Goal: Transaction & Acquisition: Purchase product/service

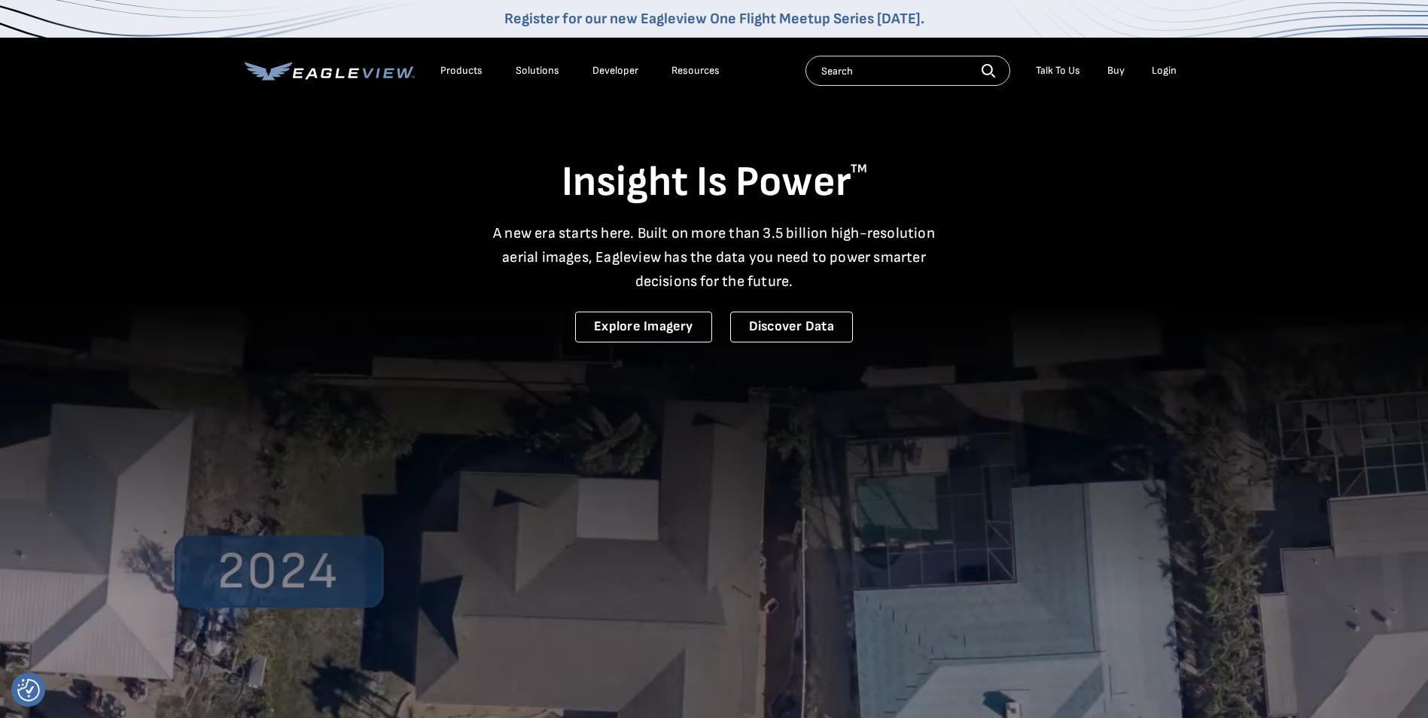
click at [1173, 65] on div "Login" at bounding box center [1163, 71] width 25 height 14
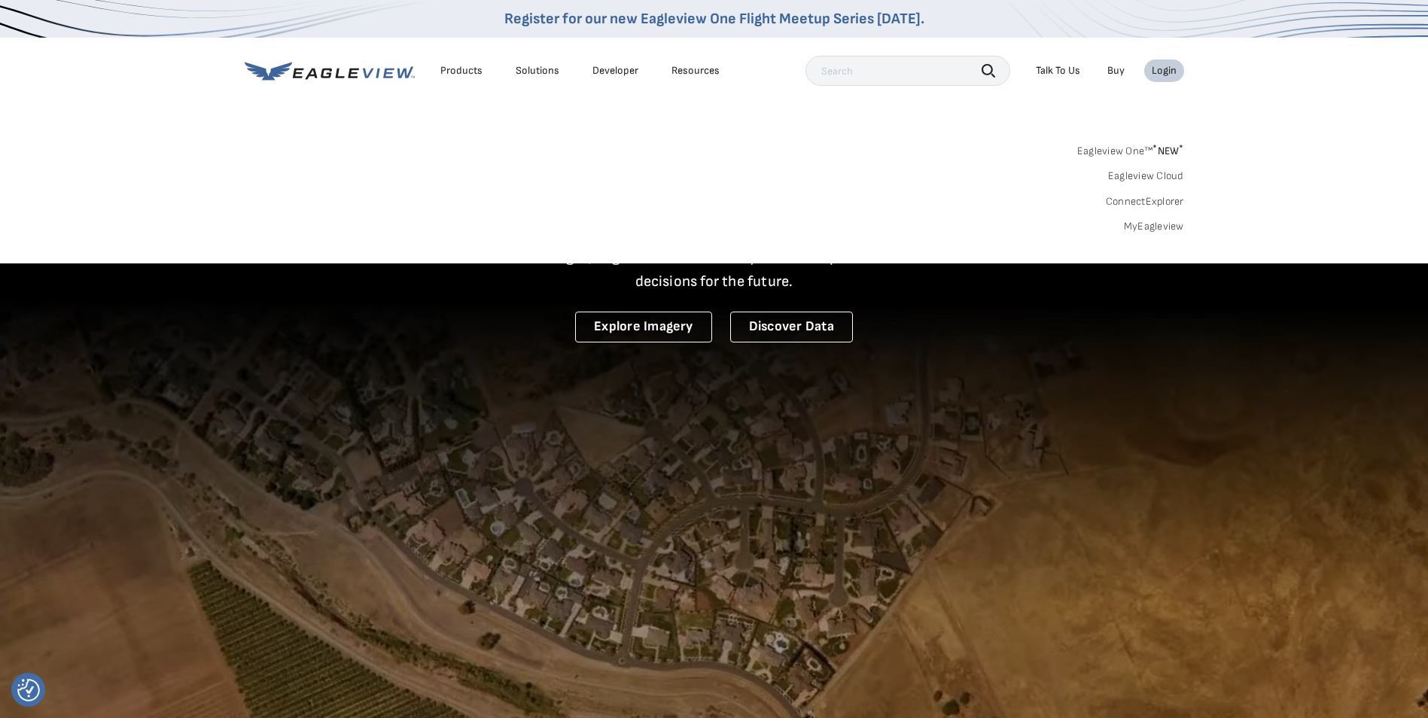
click at [1163, 68] on div "Login" at bounding box center [1163, 71] width 25 height 14
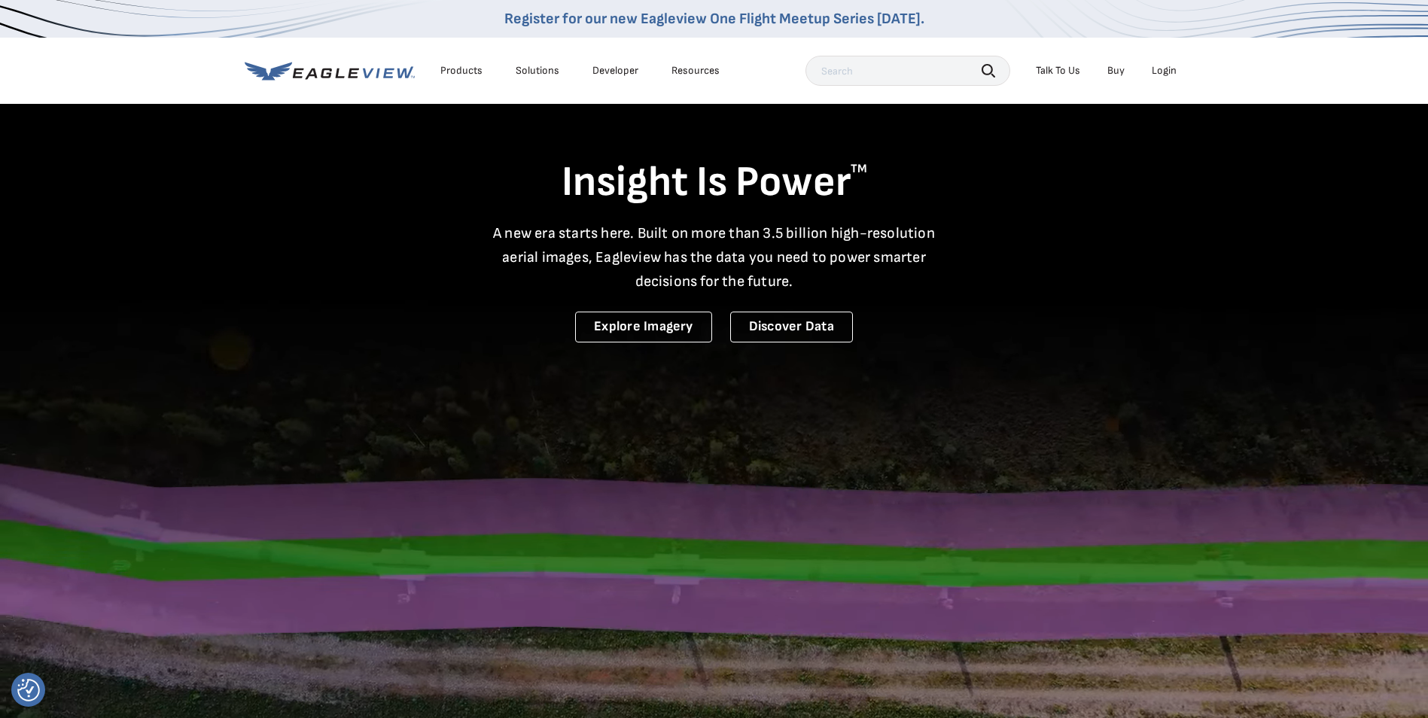
click at [1164, 68] on div "Login" at bounding box center [1163, 71] width 25 height 14
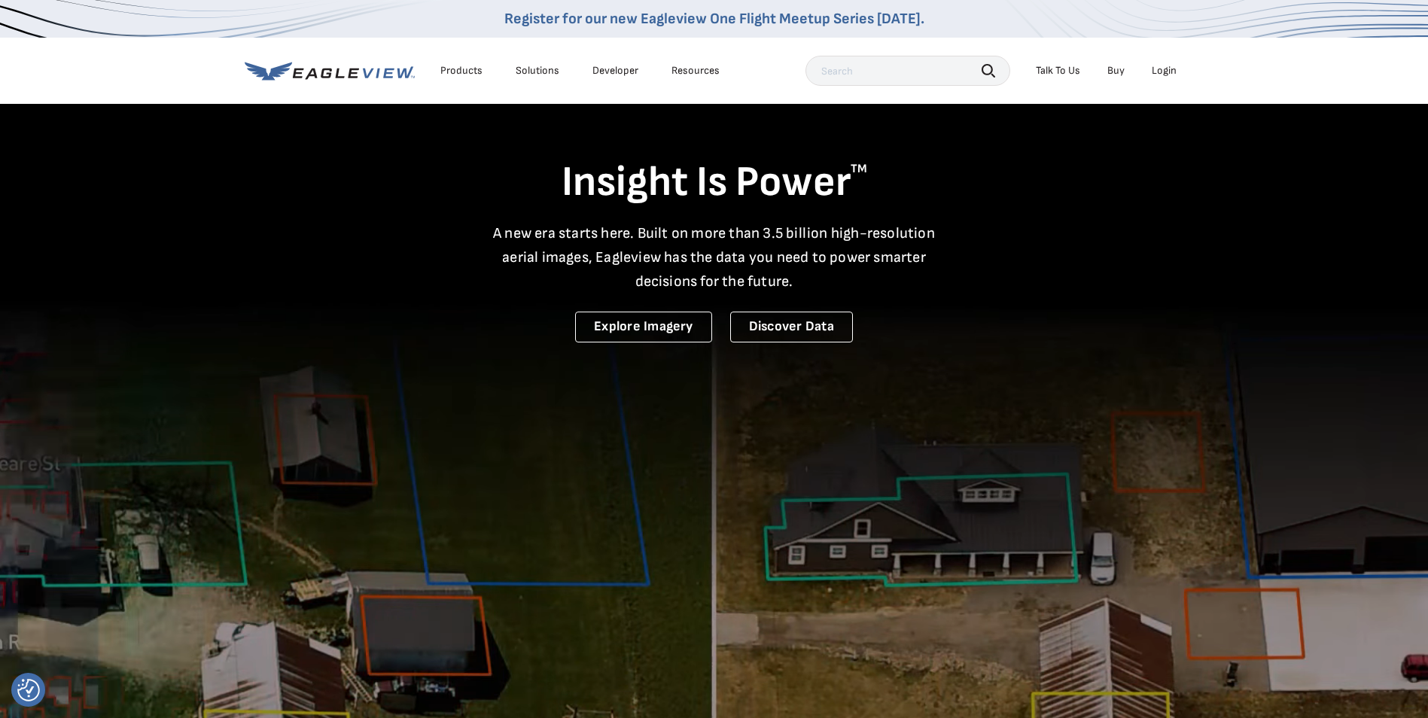
click at [1262, 303] on video at bounding box center [714, 493] width 1428 height 987
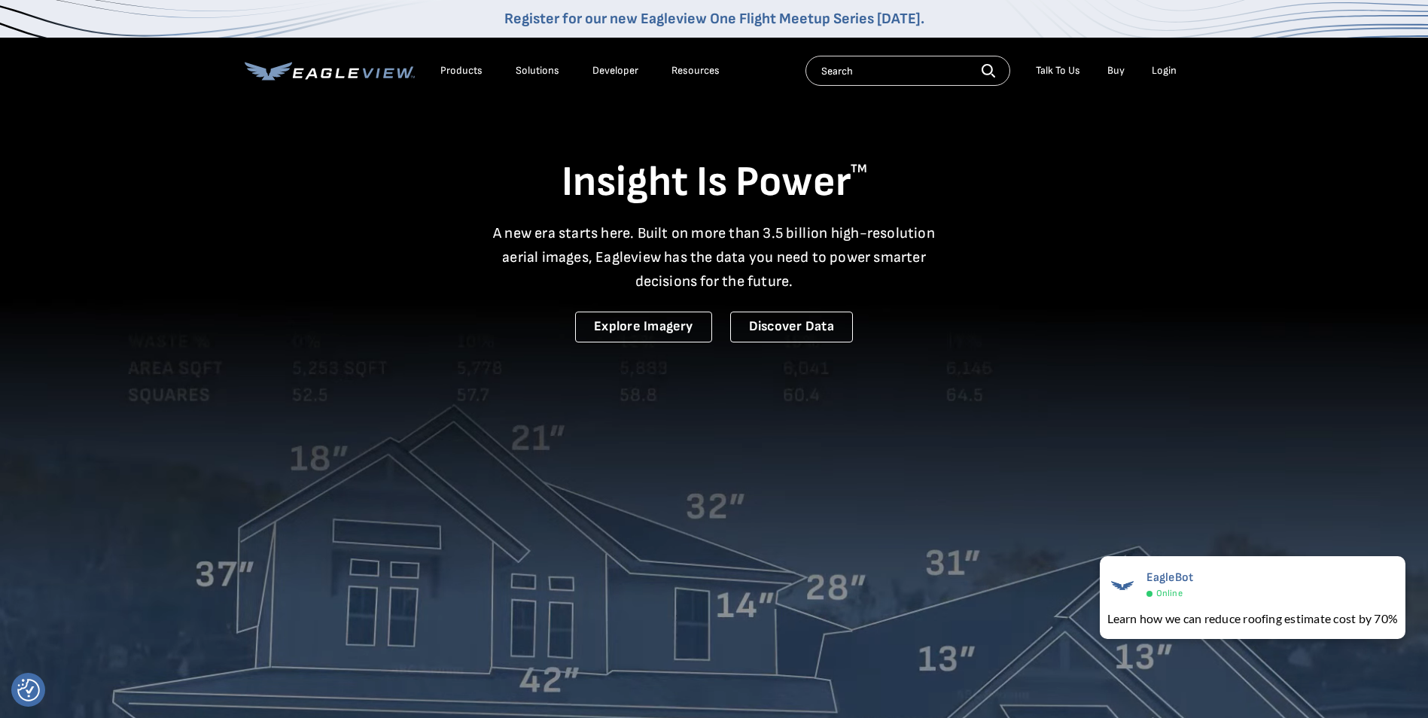
click at [1106, 67] on li "Buy" at bounding box center [1115, 70] width 32 height 23
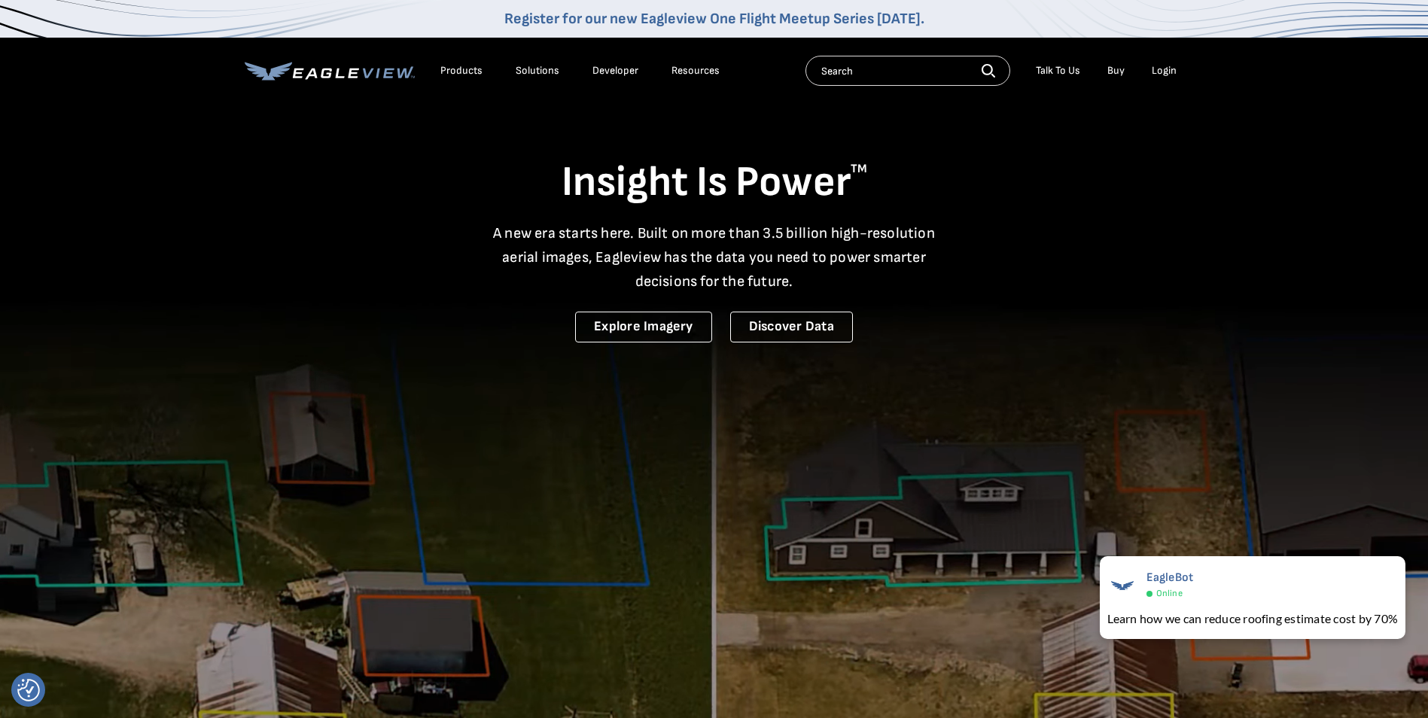
click at [1112, 71] on link "Buy" at bounding box center [1115, 71] width 17 height 14
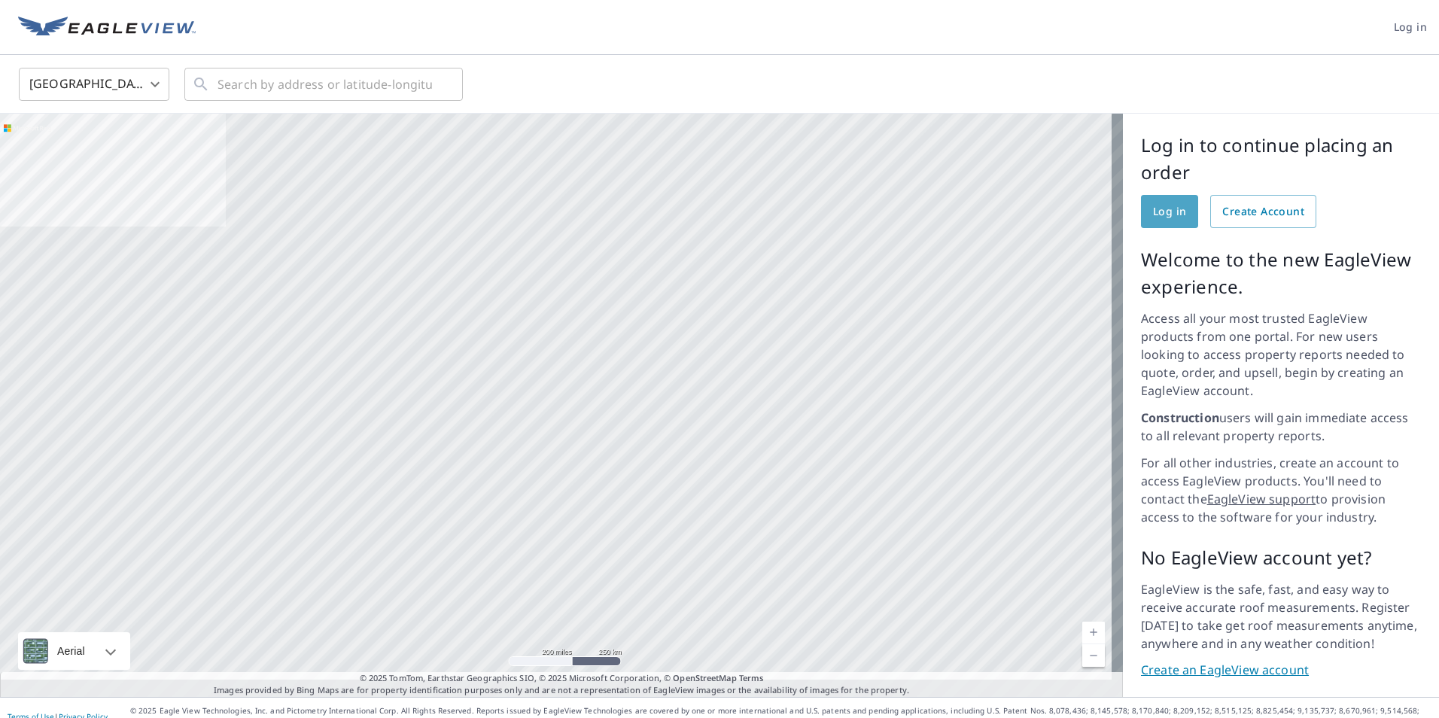
click at [1155, 204] on span "Log in" at bounding box center [1169, 211] width 33 height 19
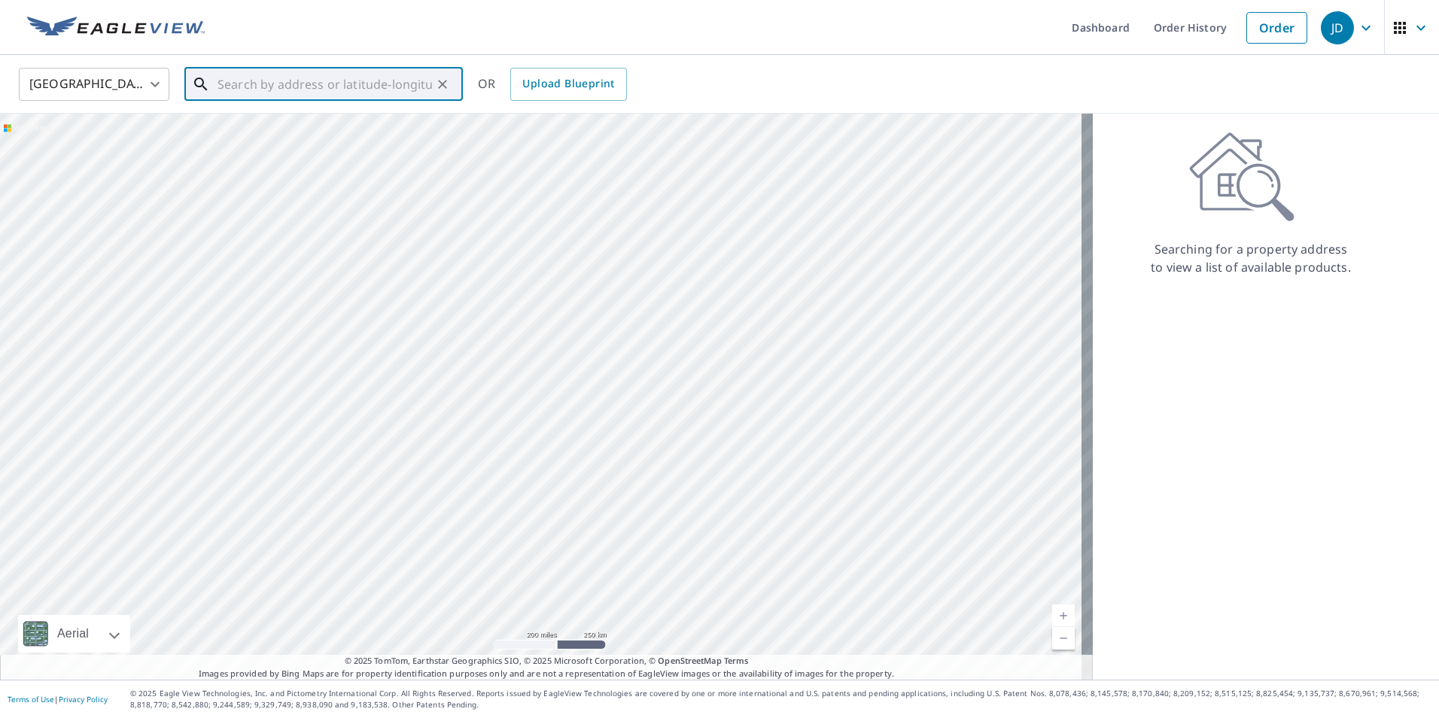
click at [274, 82] on input "text" at bounding box center [324, 84] width 214 height 42
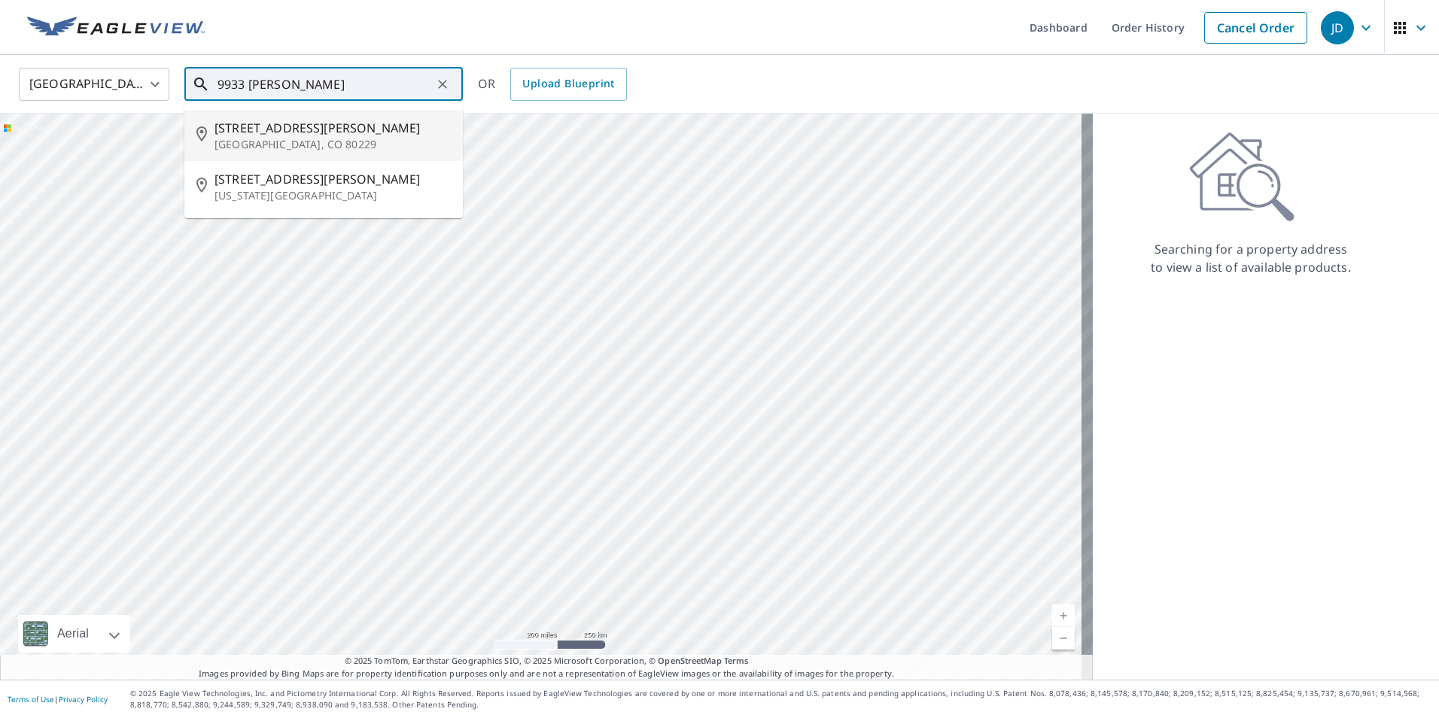
click at [306, 130] on span "[STREET_ADDRESS][PERSON_NAME]" at bounding box center [332, 128] width 236 height 18
type input "[STREET_ADDRESS][PERSON_NAME]"
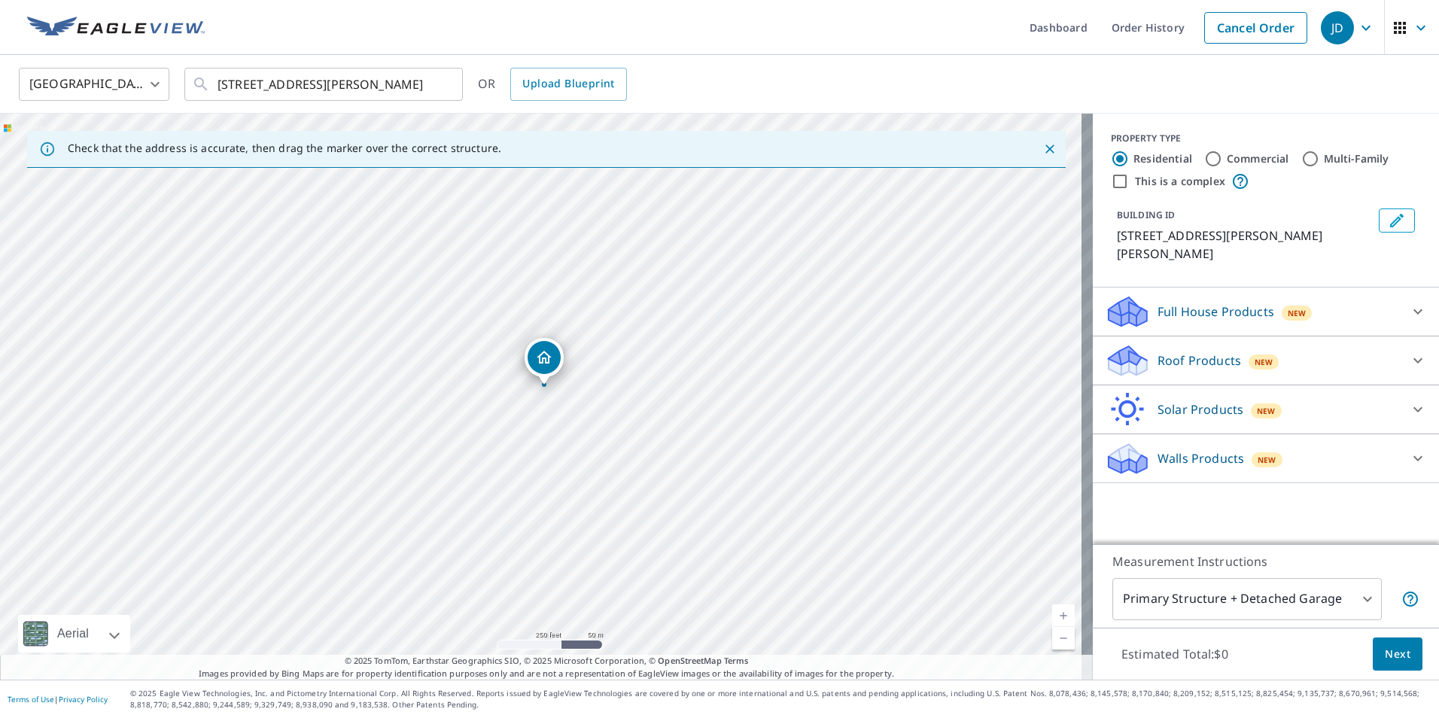
click at [1413, 358] on icon at bounding box center [1417, 360] width 9 height 5
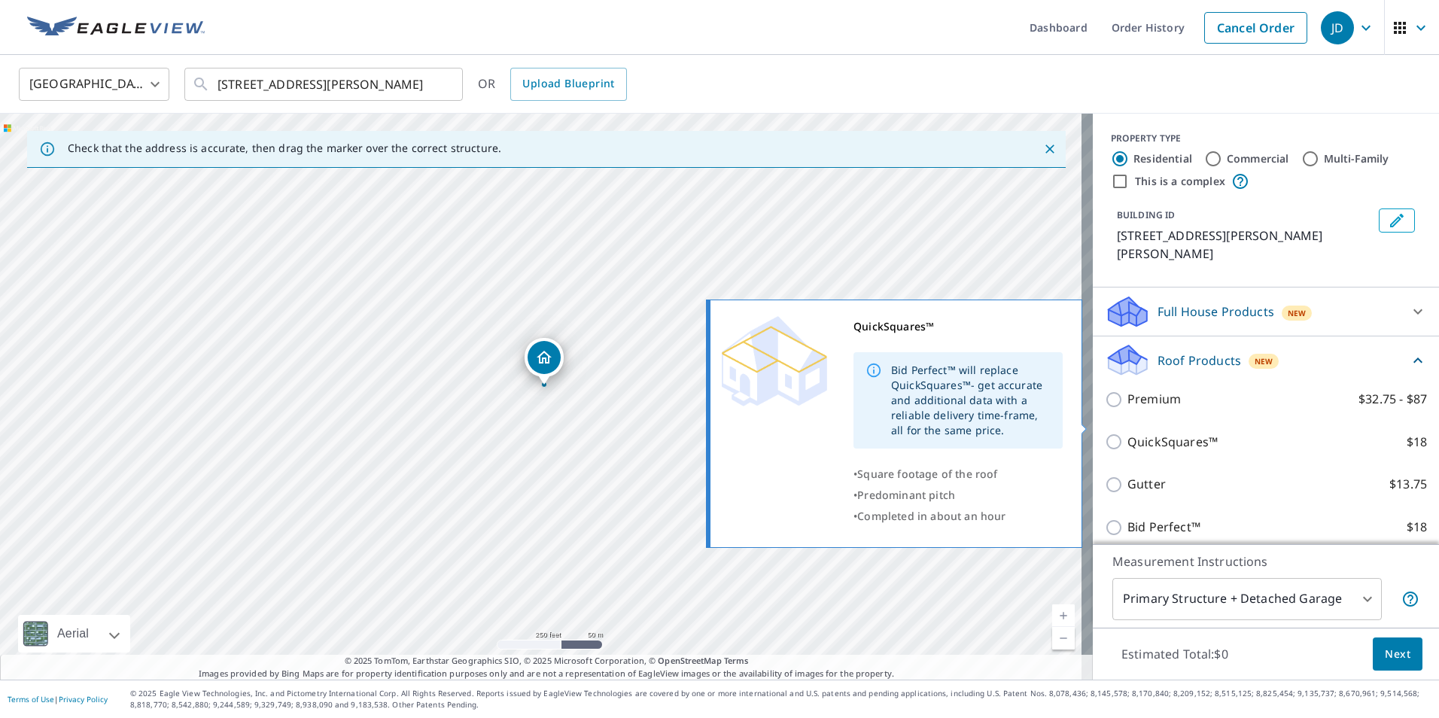
click at [1105, 433] on input "QuickSquares™ $18" at bounding box center [1116, 442] width 23 height 18
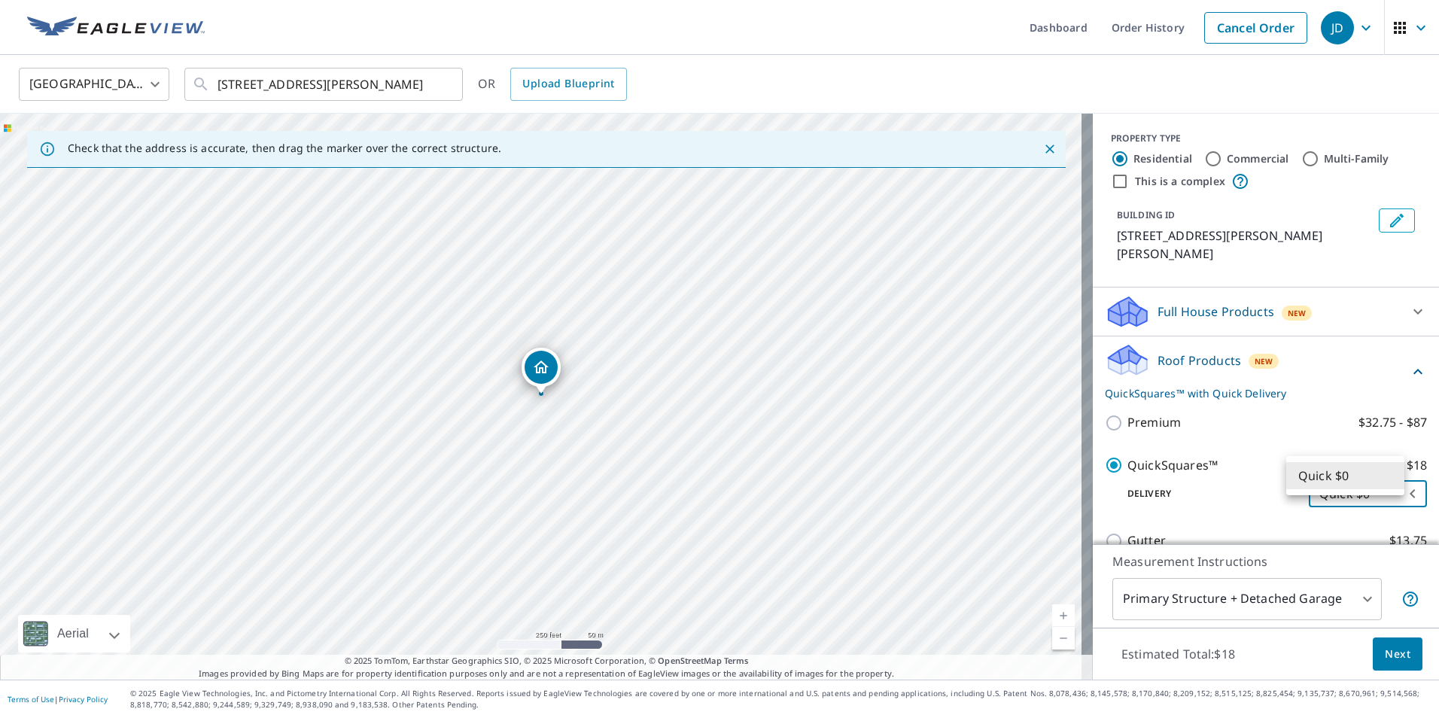
click at [1393, 479] on body "JD JD Dashboard Order History Cancel Order JD United States US ​ 9933 Harris St…" at bounding box center [719, 359] width 1439 height 718
click at [1393, 479] on li "Quick $0" at bounding box center [1345, 475] width 118 height 27
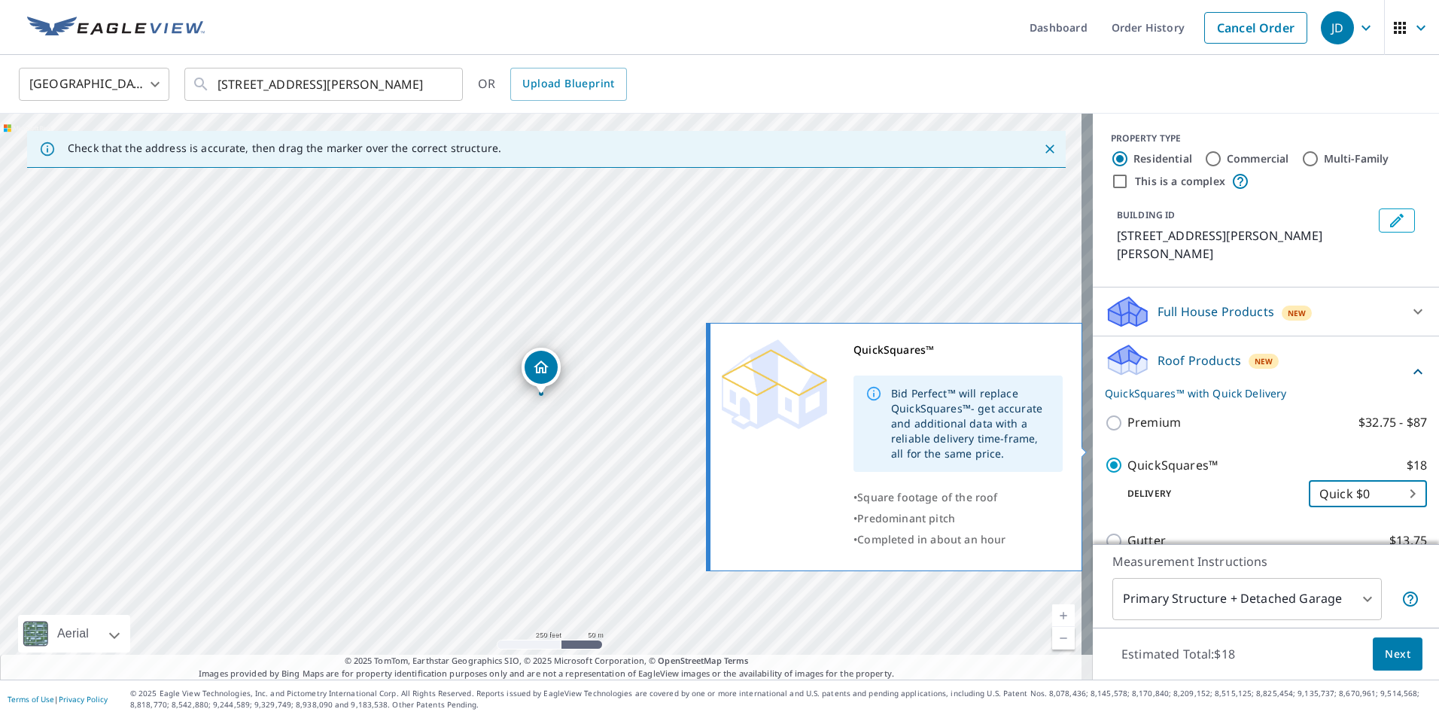
click at [1295, 456] on label "QuickSquares™ $18" at bounding box center [1277, 465] width 300 height 19
click at [1127, 456] on input "QuickSquares™ $18" at bounding box center [1116, 465] width 23 height 18
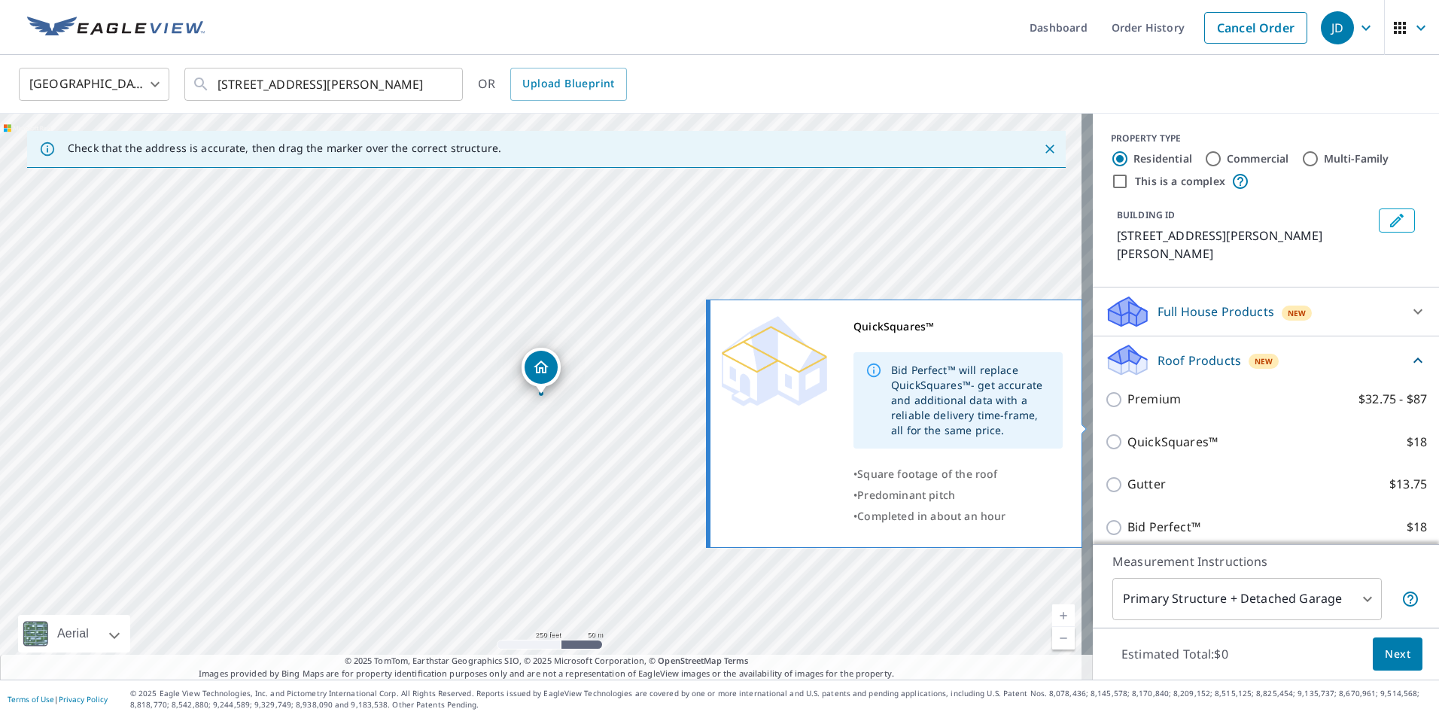
click at [1105, 433] on input "QuickSquares™ $18" at bounding box center [1116, 442] width 23 height 18
checkbox input "true"
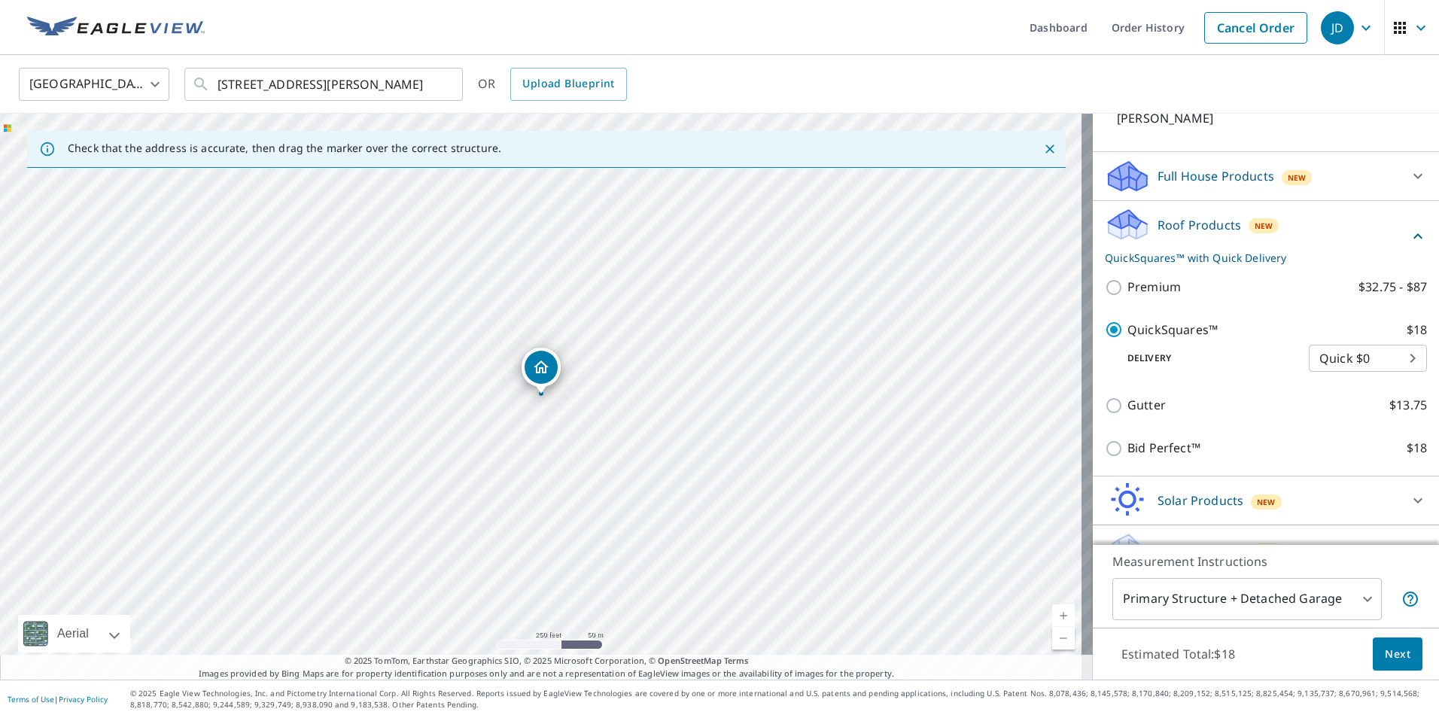
scroll to position [147, 0]
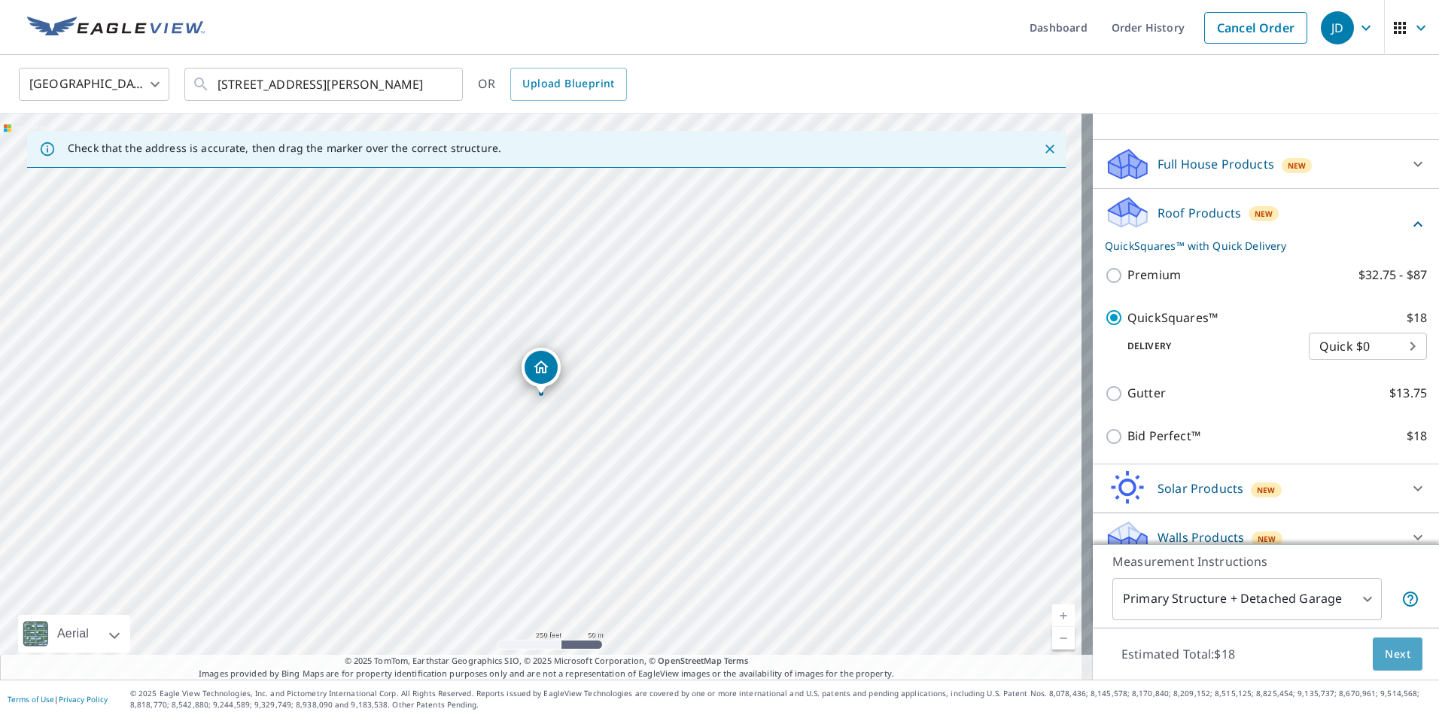
click at [1385, 661] on span "Next" at bounding box center [1398, 654] width 26 height 19
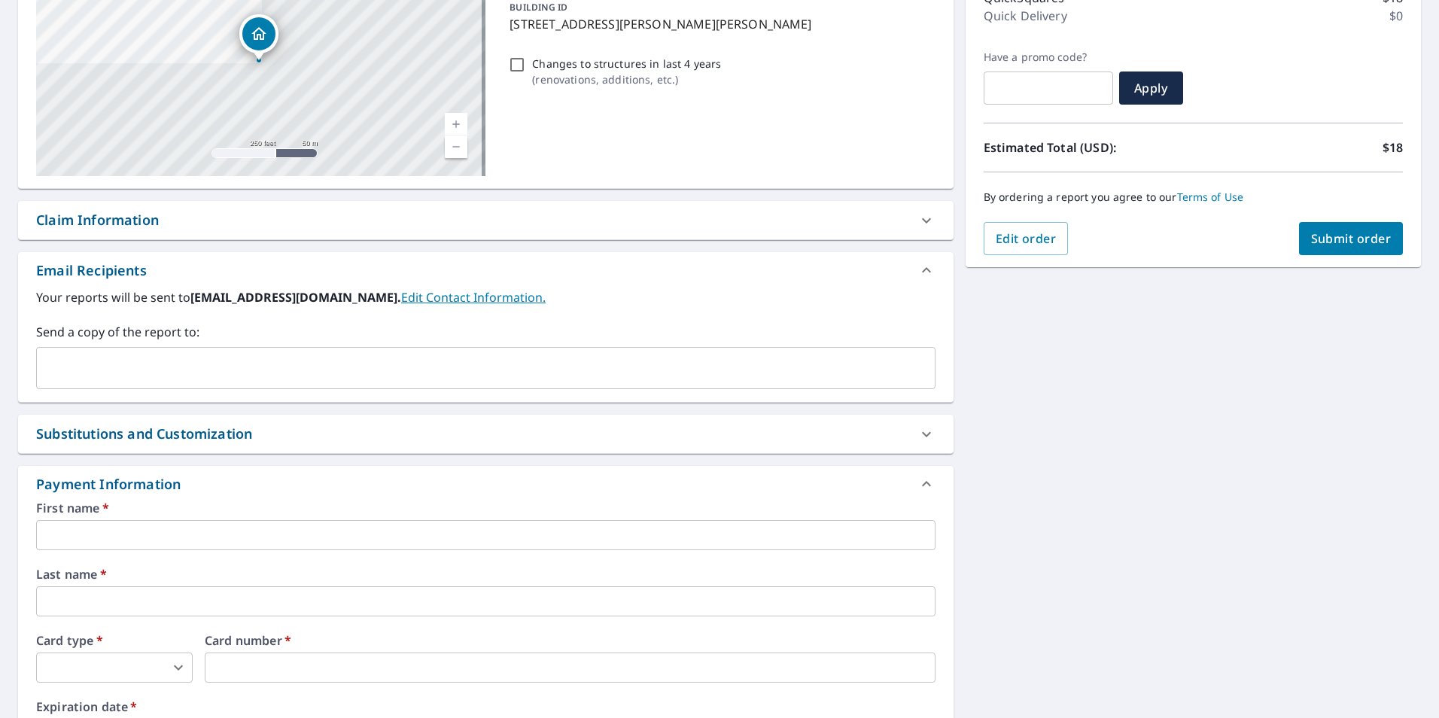
scroll to position [301, 0]
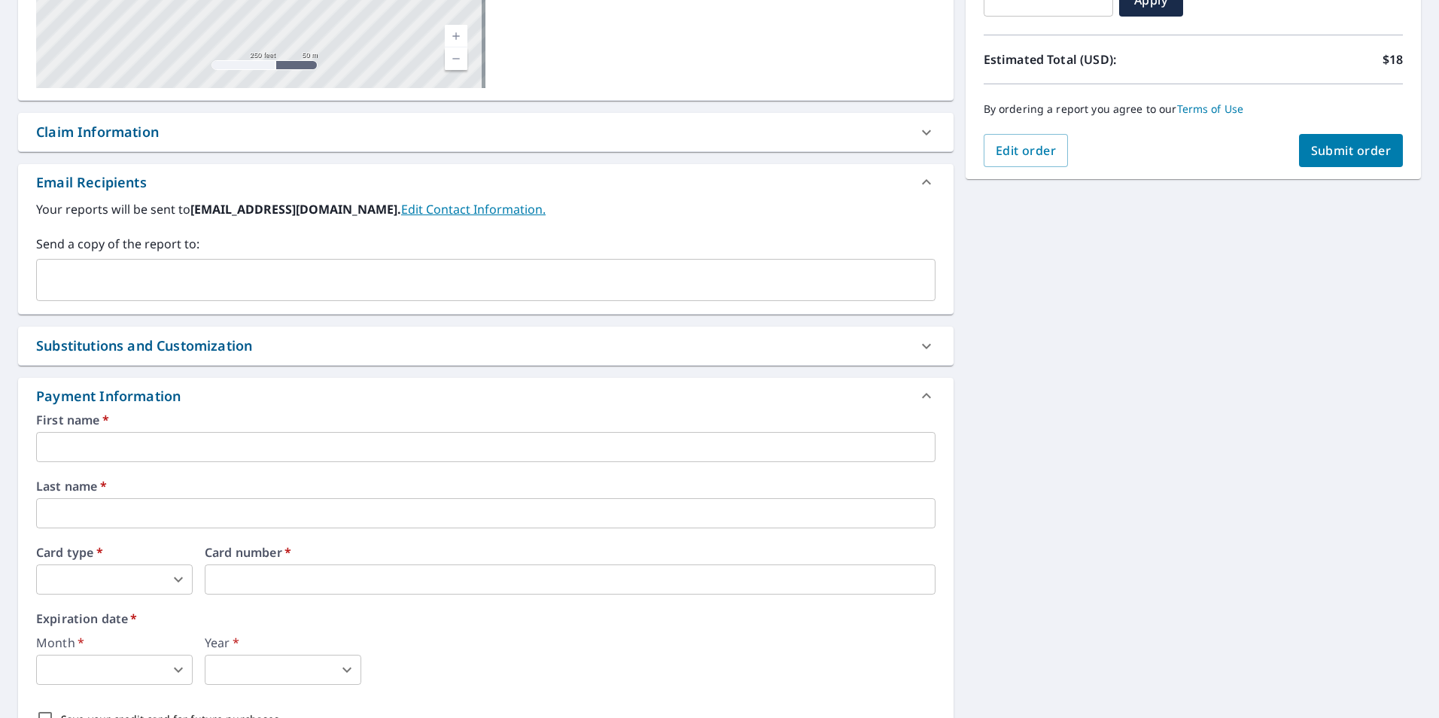
click at [226, 453] on input "text" at bounding box center [485, 447] width 899 height 30
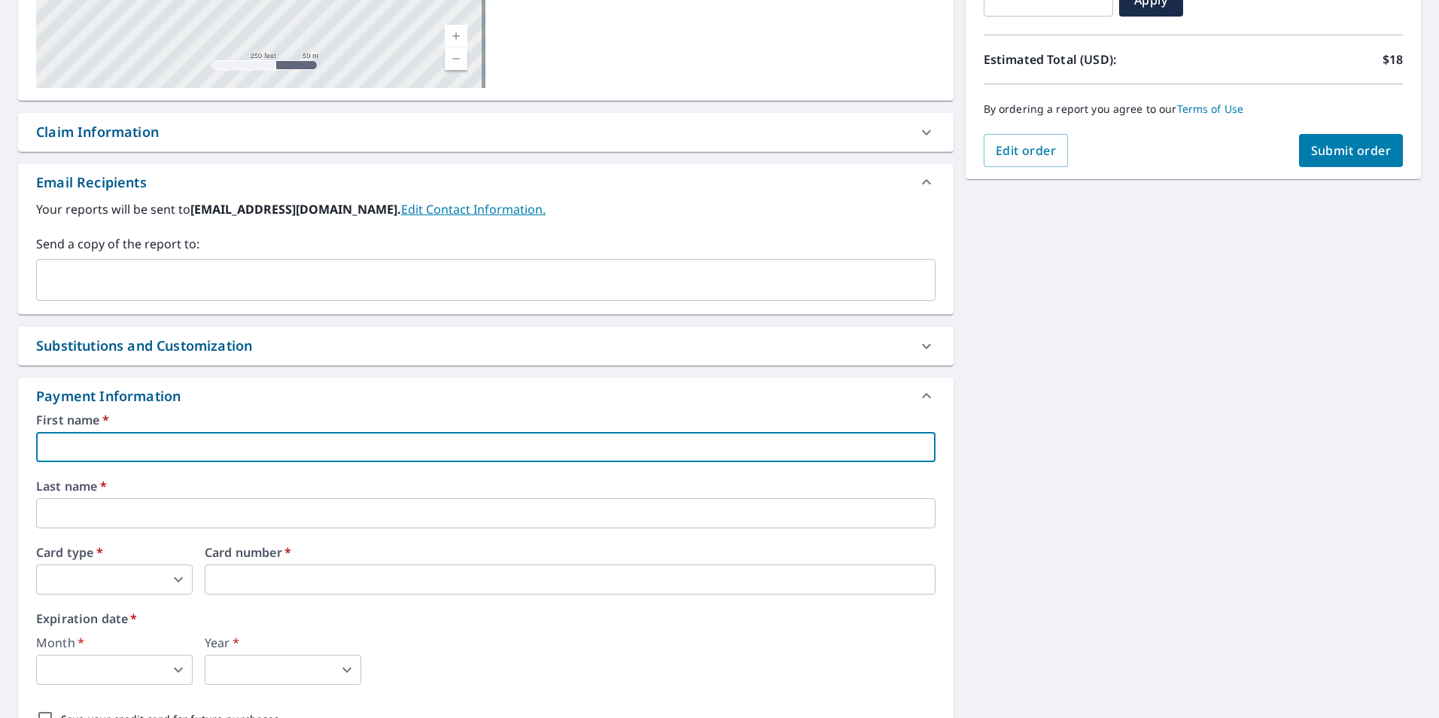
type input "Jesus"
type input "tonycd0810@gmail.com"
type input "Chacon Duran"
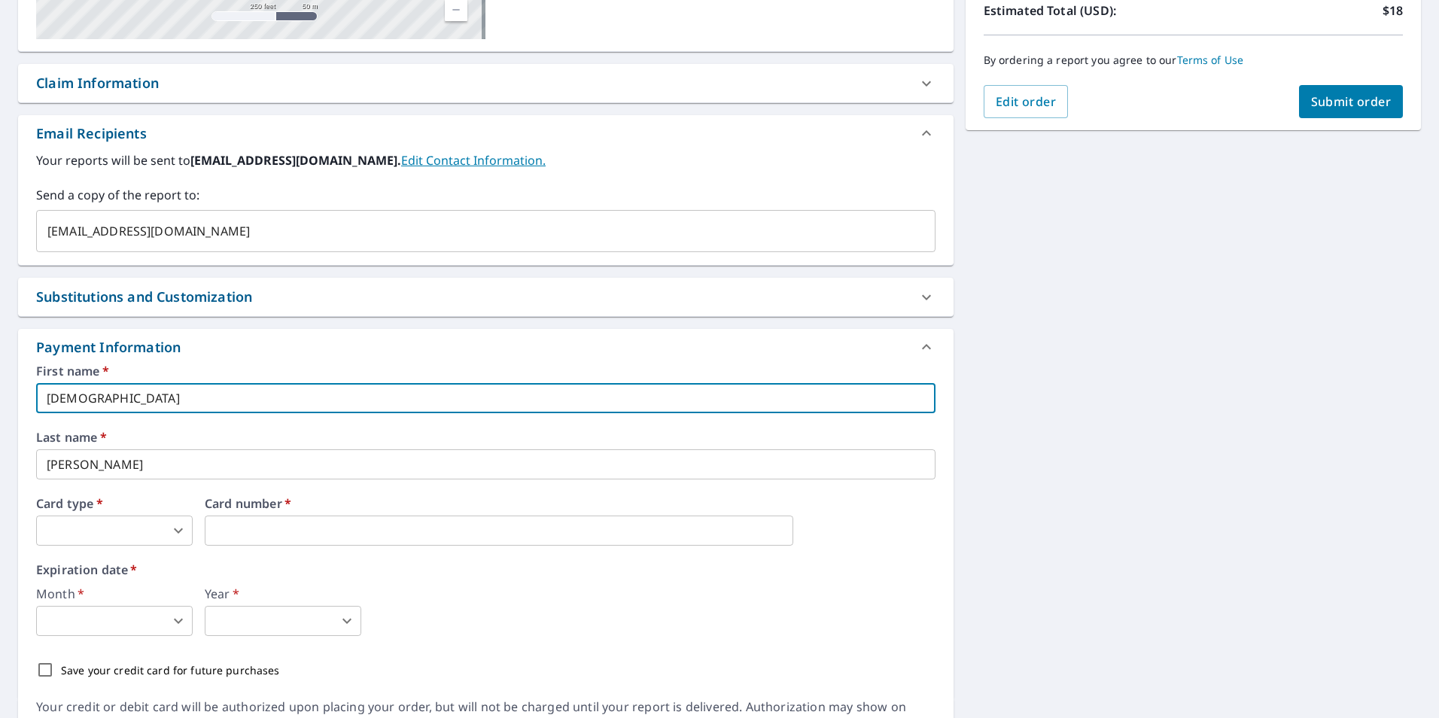
scroll to position [376, 0]
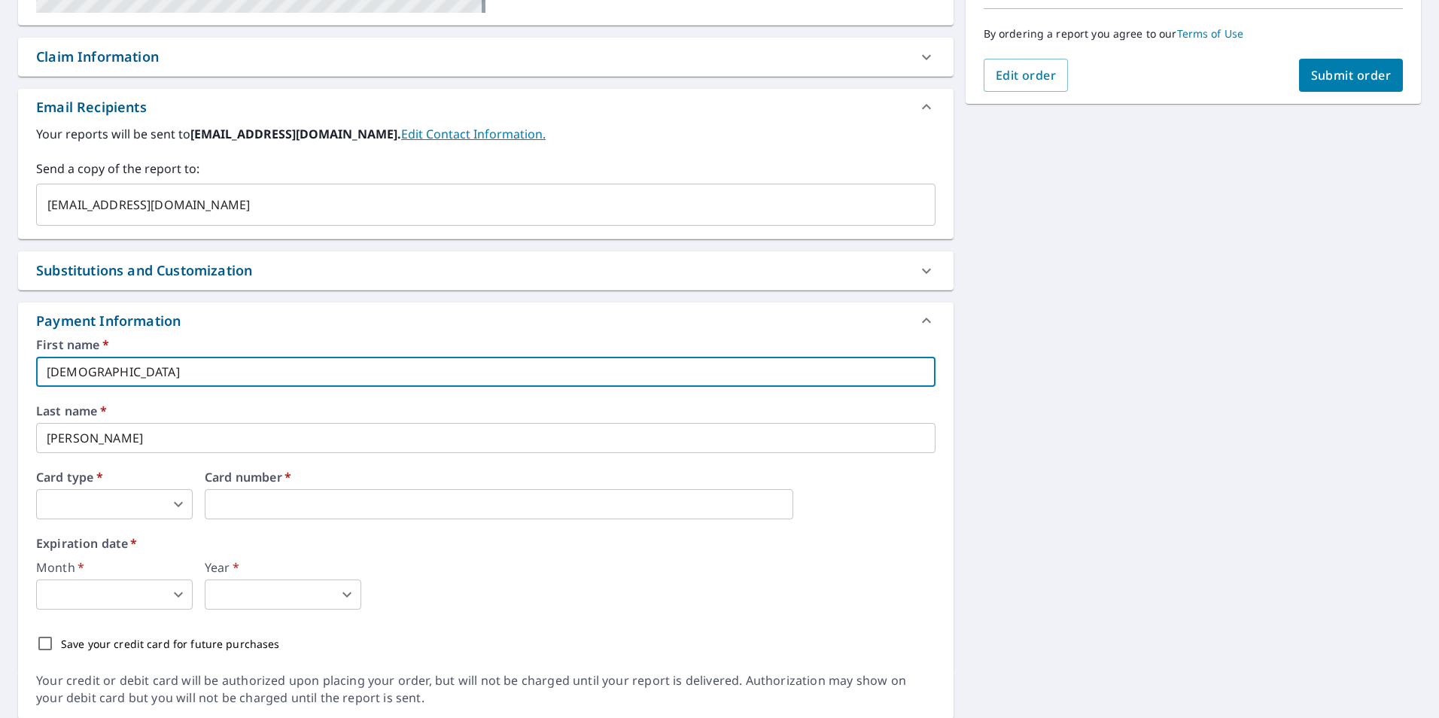
click at [138, 497] on body "JD JD Dashboard Order History Cancel Order JD Dashboard / Finalize Order Finali…" at bounding box center [719, 359] width 1439 height 718
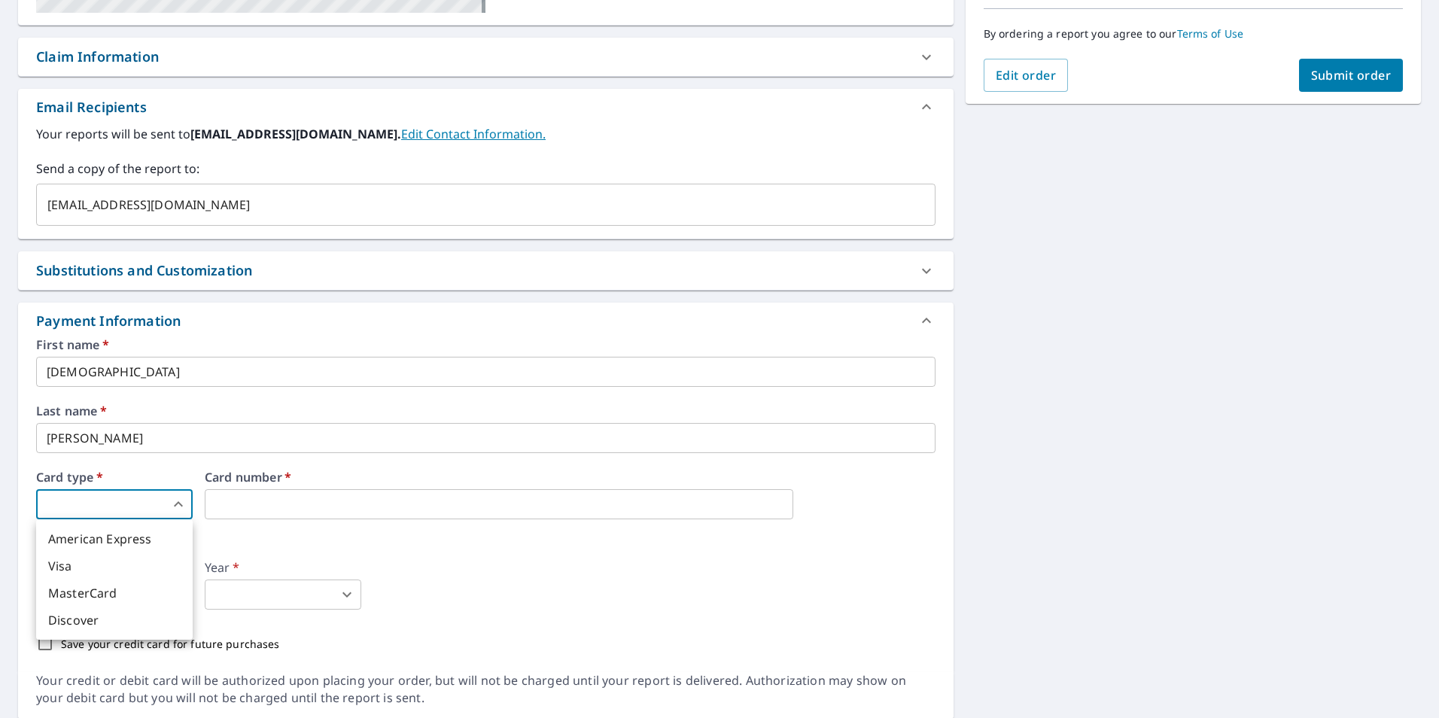
click at [136, 568] on li "Visa" at bounding box center [114, 565] width 157 height 27
type input "2"
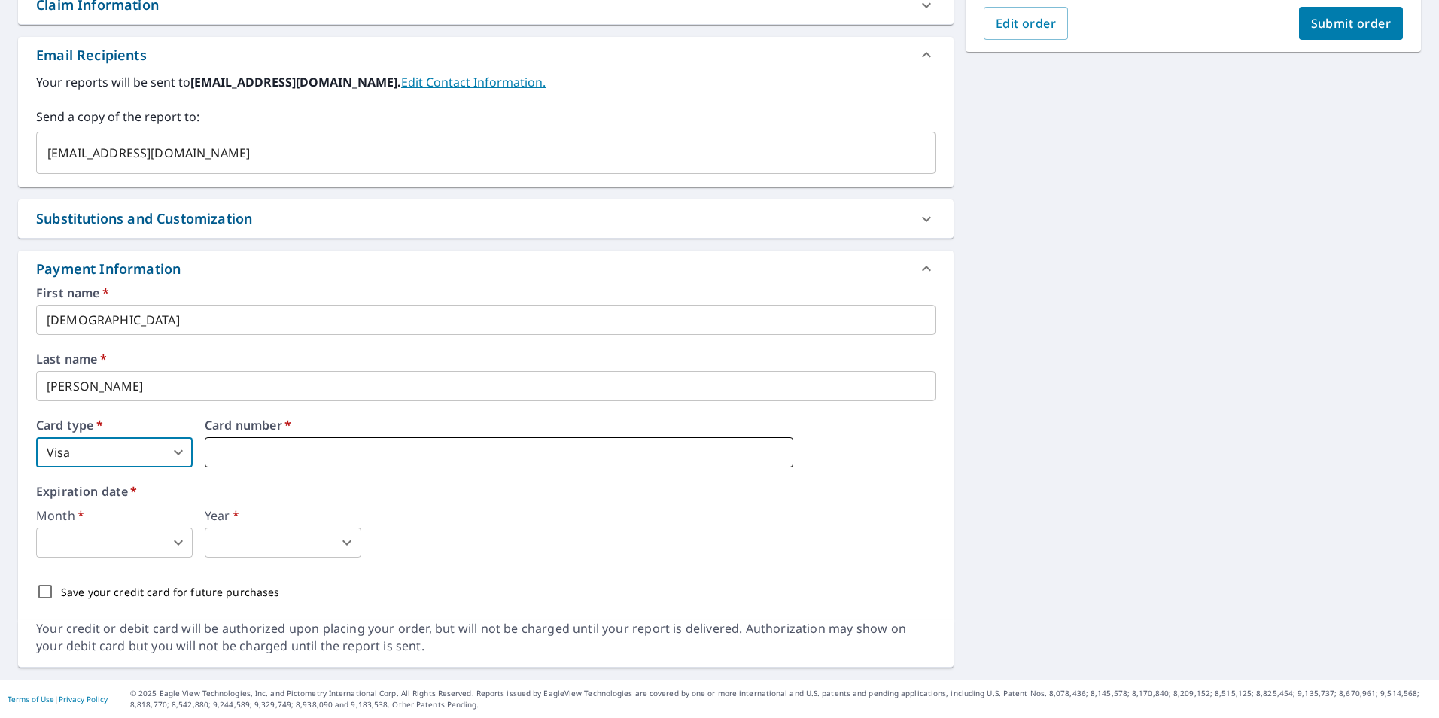
click at [283, 443] on iframe at bounding box center [499, 452] width 588 height 30
click at [130, 552] on body "JD JD Dashboard Order History Cancel Order JD Dashboard / Finalize Order Finali…" at bounding box center [719, 359] width 1439 height 718
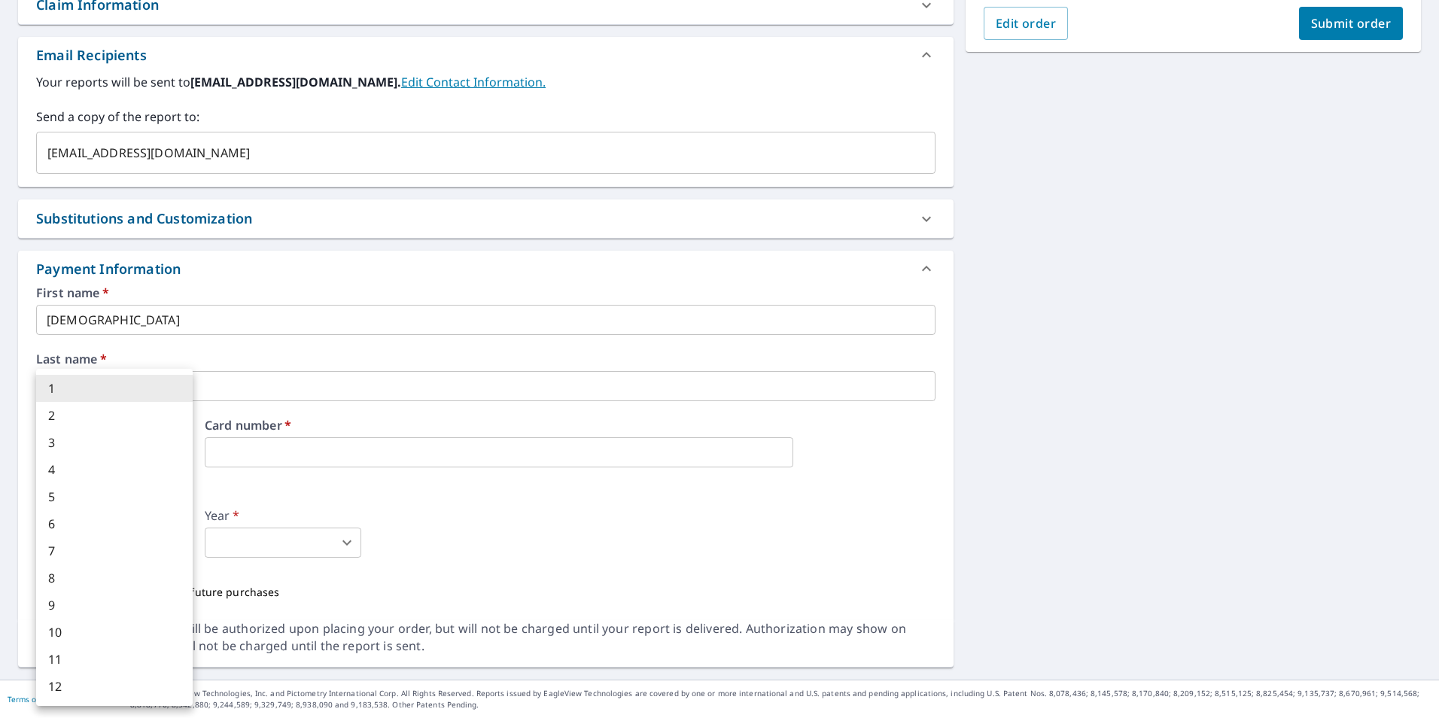
click at [117, 470] on li "4" at bounding box center [114, 469] width 157 height 27
type input "4"
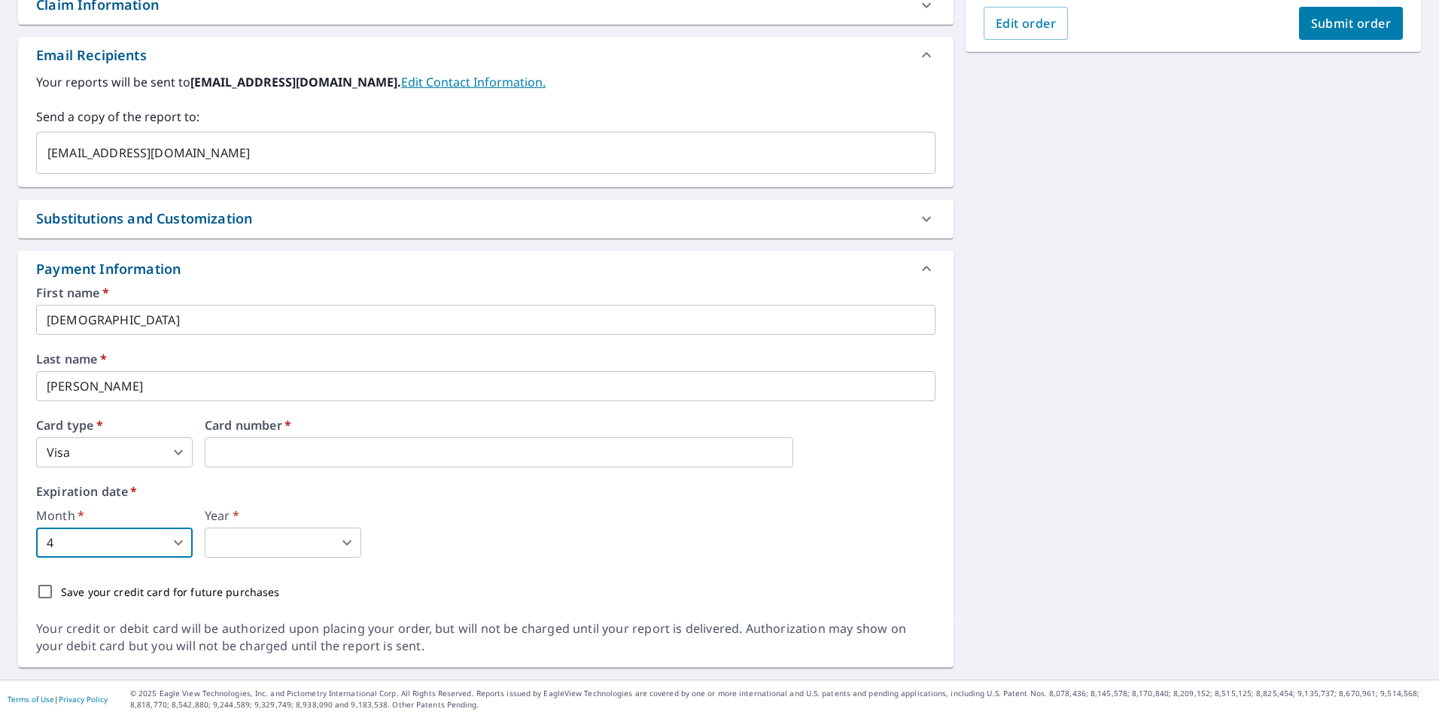
click at [298, 537] on body "JD JD Dashboard Order History Cancel Order JD Dashboard / Finalize Order Finali…" at bounding box center [719, 359] width 1439 height 718
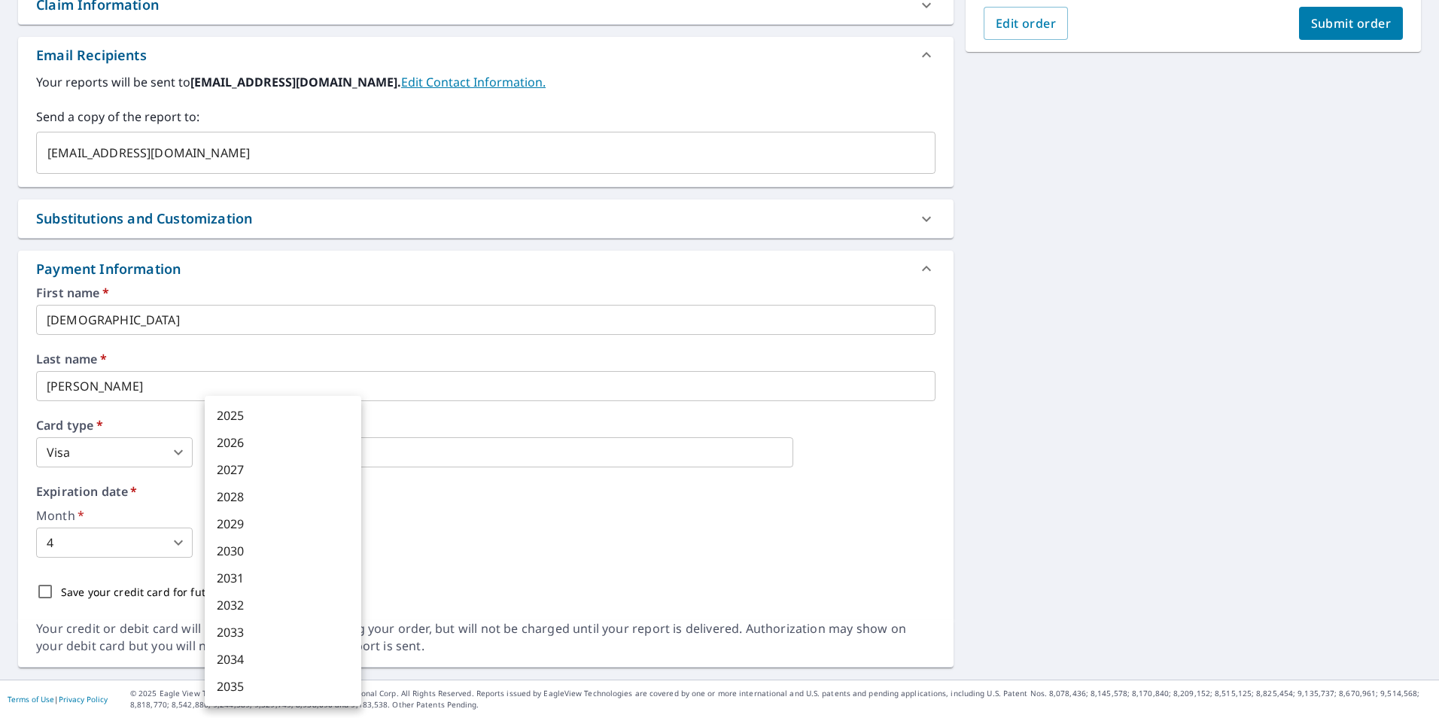
drag, startPoint x: 283, startPoint y: 509, endPoint x: 286, endPoint y: 523, distance: 13.9
click at [286, 523] on ul "2025 2026 2027 2028 2029 2030 2031 2032 2033 2034 2035" at bounding box center [283, 551] width 157 height 310
click at [248, 523] on li "2029" at bounding box center [283, 523] width 157 height 27
type input "2029"
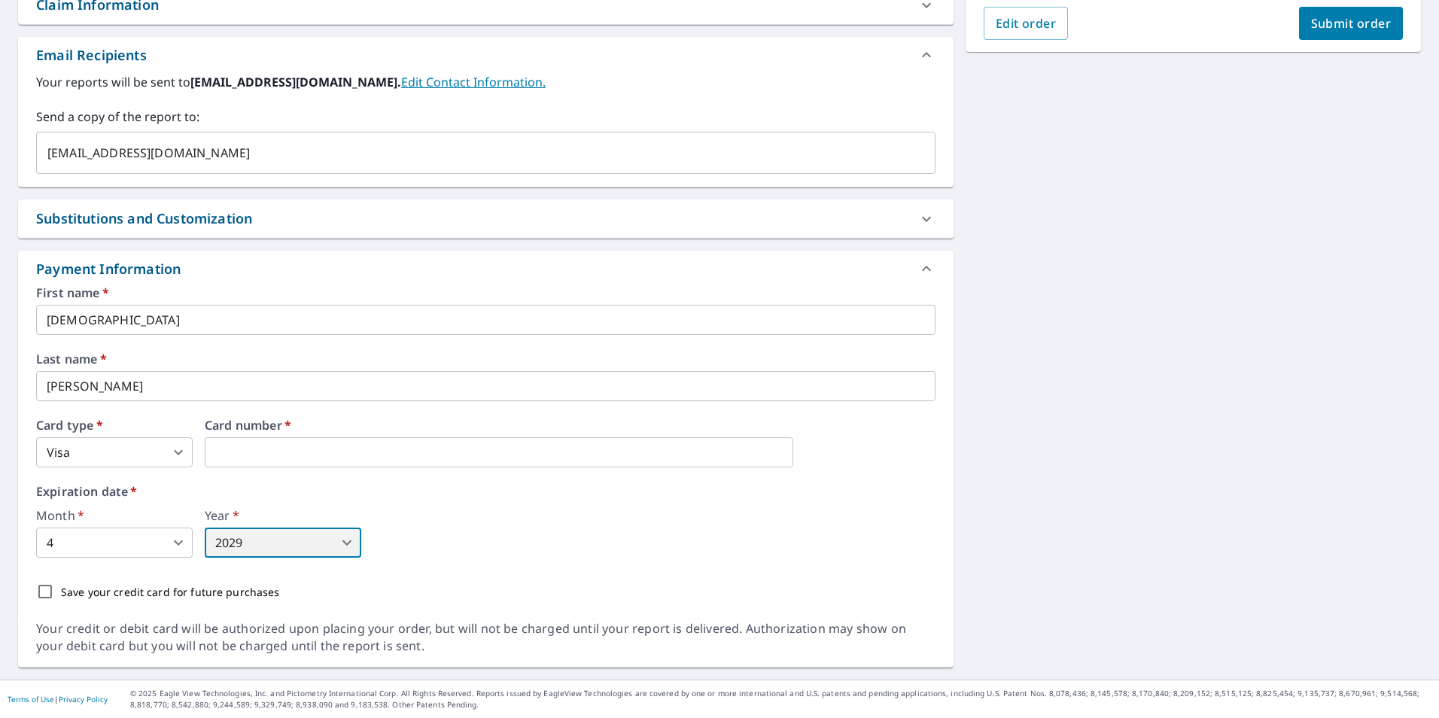
scroll to position [127, 0]
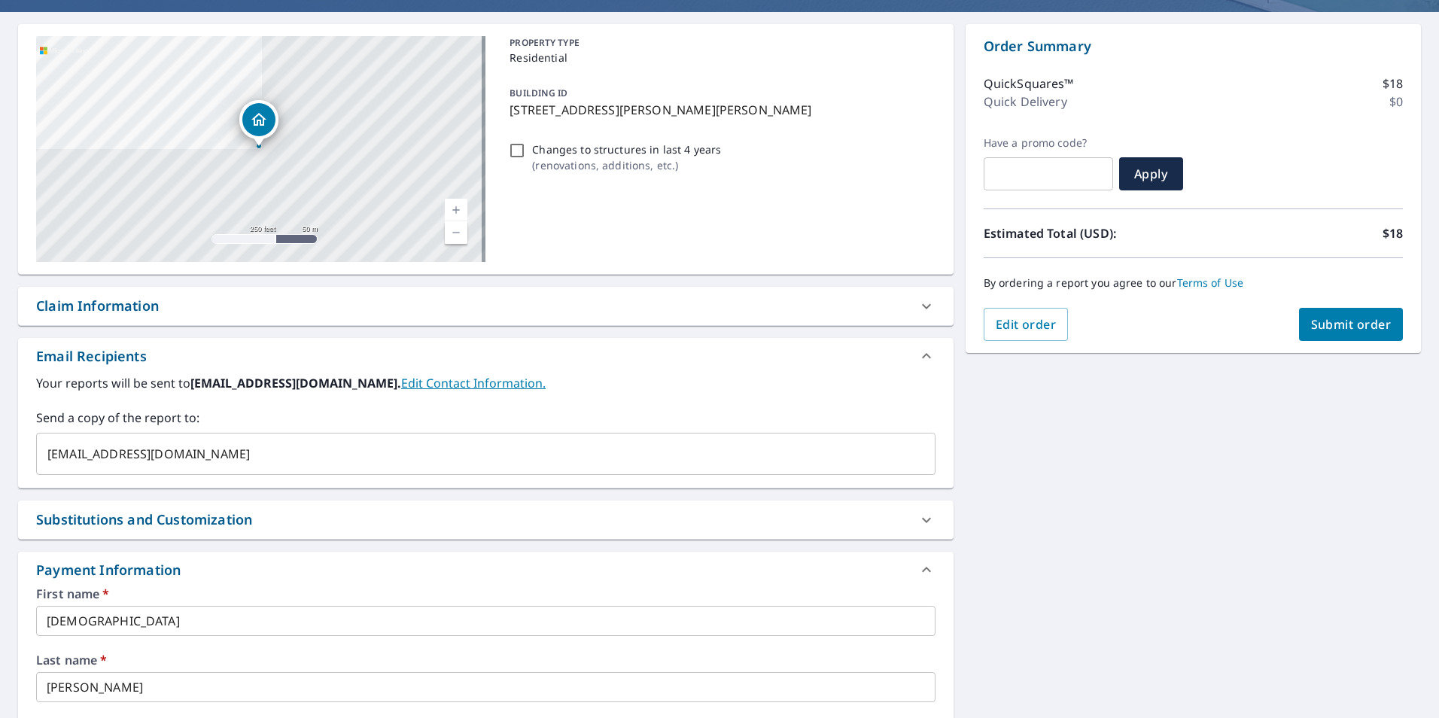
click at [1363, 316] on span "Submit order" at bounding box center [1351, 324] width 81 height 17
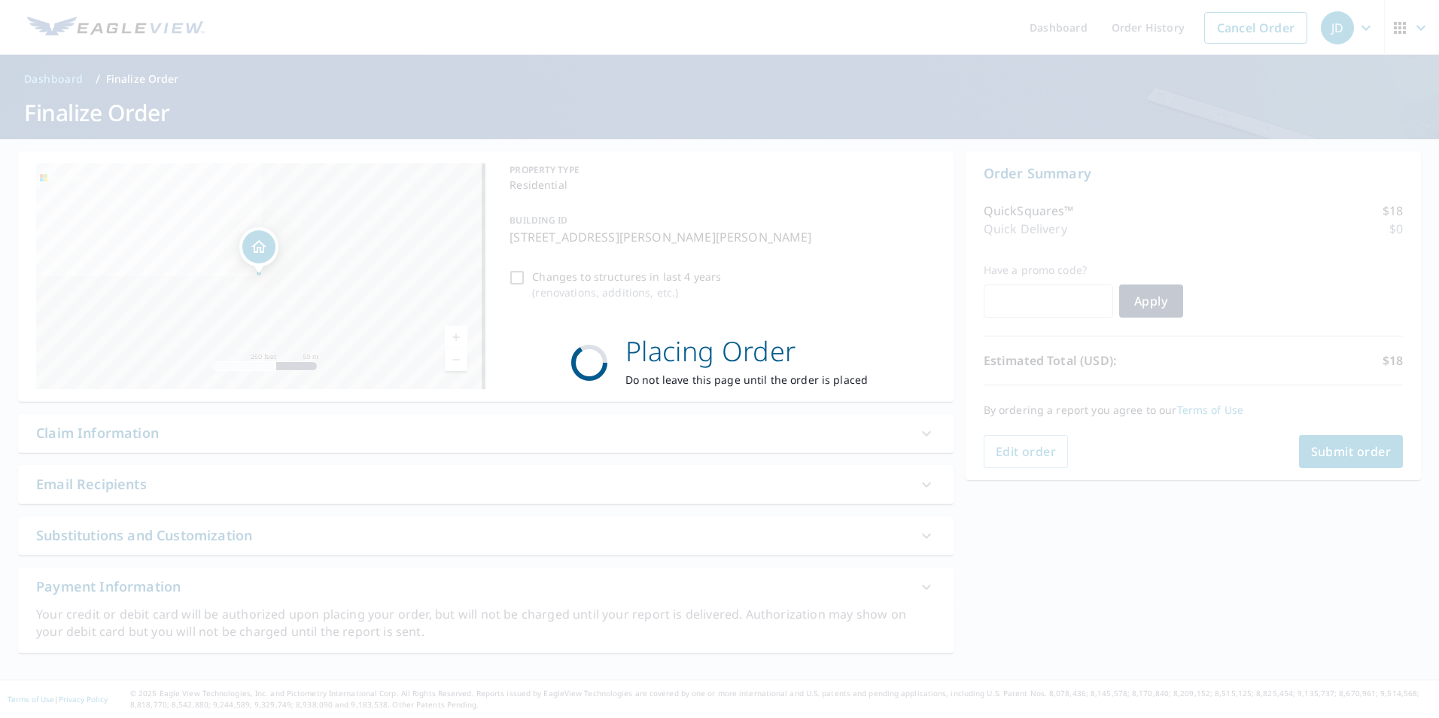
scroll to position [0, 0]
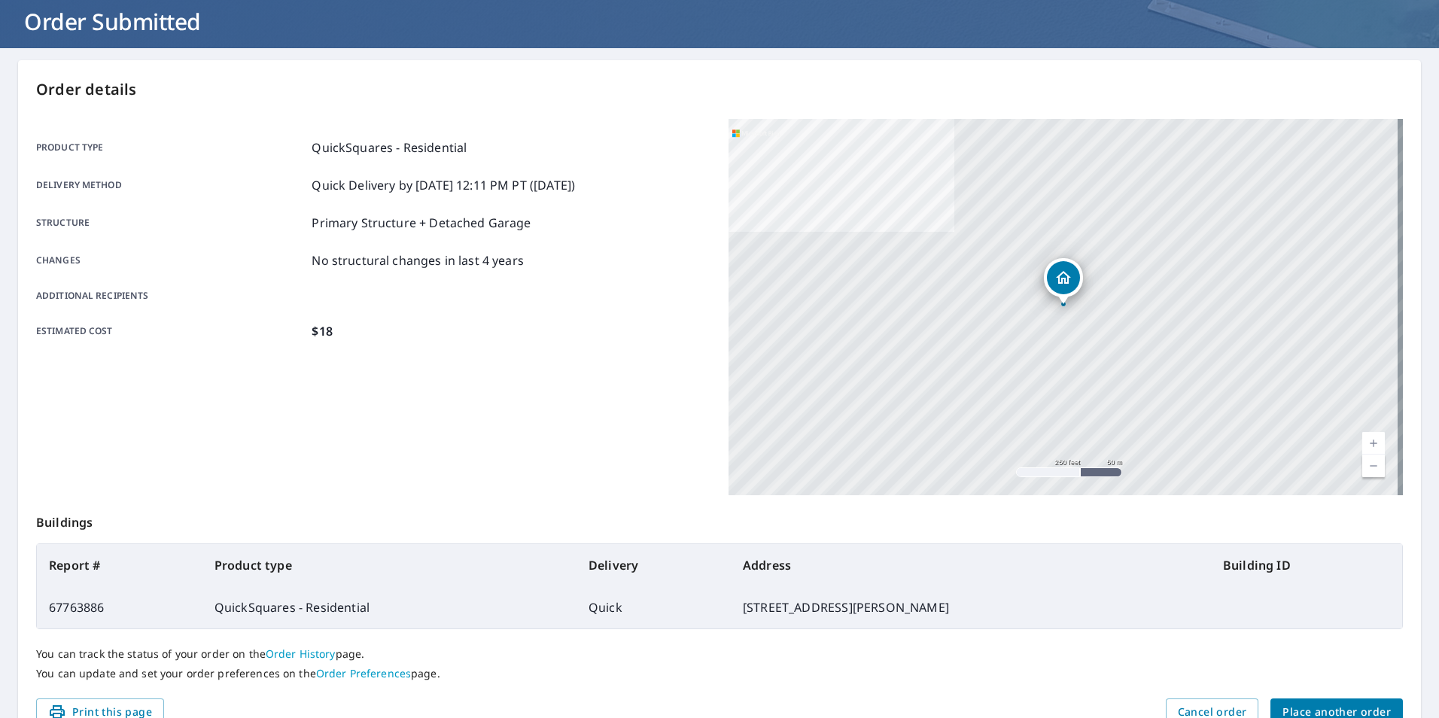
scroll to position [168, 0]
